Goal: Task Accomplishment & Management: Manage account settings

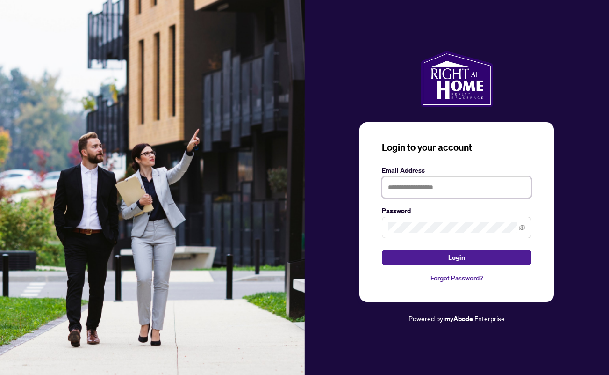
type input "**********"
click at [445, 254] on button "Login" at bounding box center [457, 257] width 150 height 16
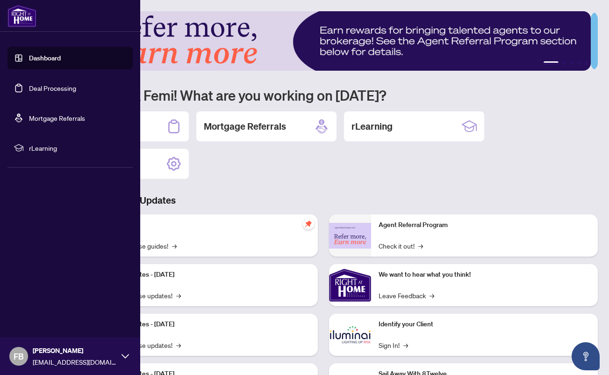
click at [33, 89] on link "Deal Processing" at bounding box center [52, 88] width 47 height 8
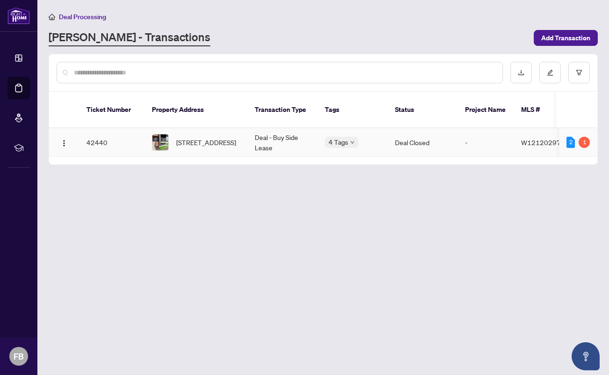
click at [540, 138] on span "W12120297" at bounding box center [541, 142] width 40 height 8
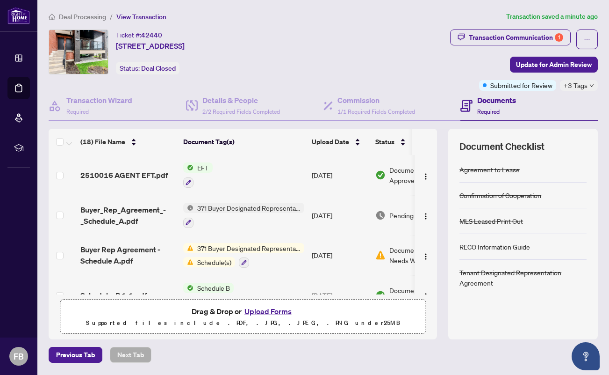
click at [390, 172] on span "Document Approved" at bounding box center [419, 175] width 58 height 21
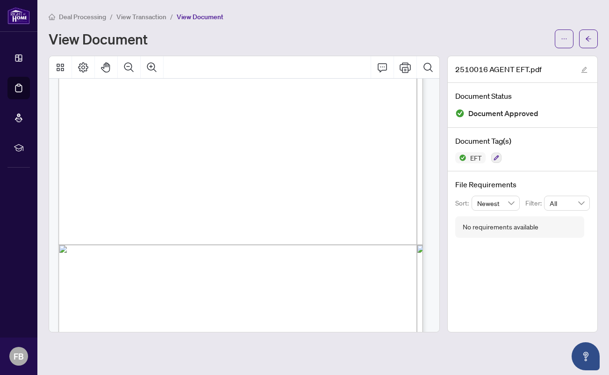
scroll to position [238, 0]
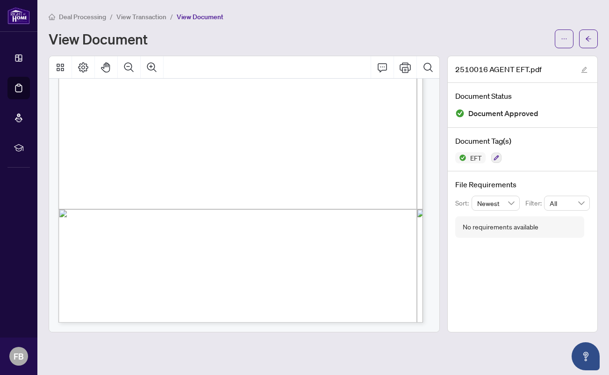
click at [147, 17] on span "View Transaction" at bounding box center [141, 17] width 50 height 8
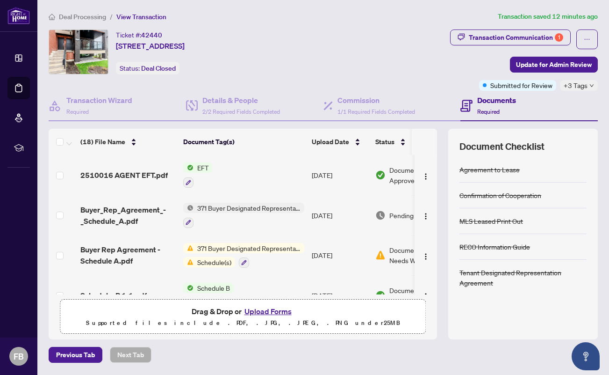
click at [90, 16] on span "Deal Processing" at bounding box center [82, 17] width 47 height 8
